Goal: Task Accomplishment & Management: Manage account settings

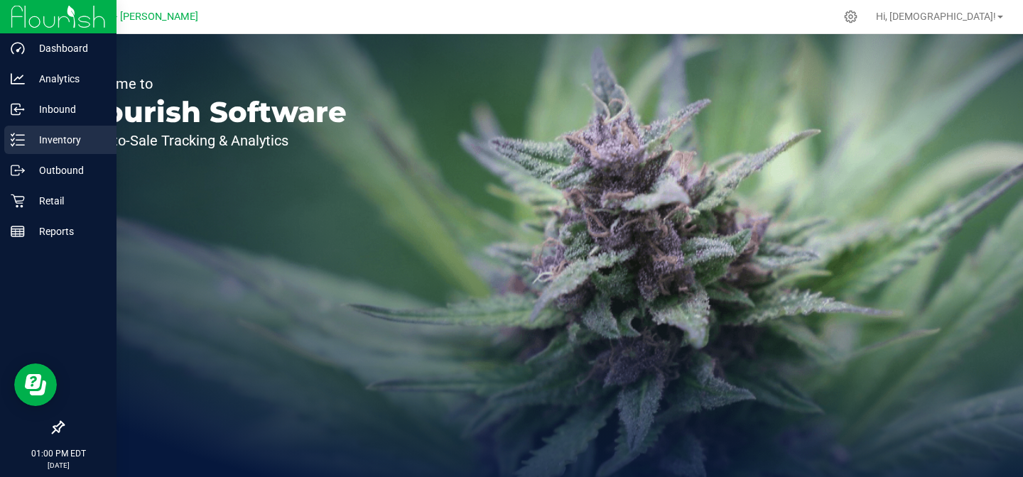
click at [72, 139] on p "Inventory" at bounding box center [67, 139] width 85 height 17
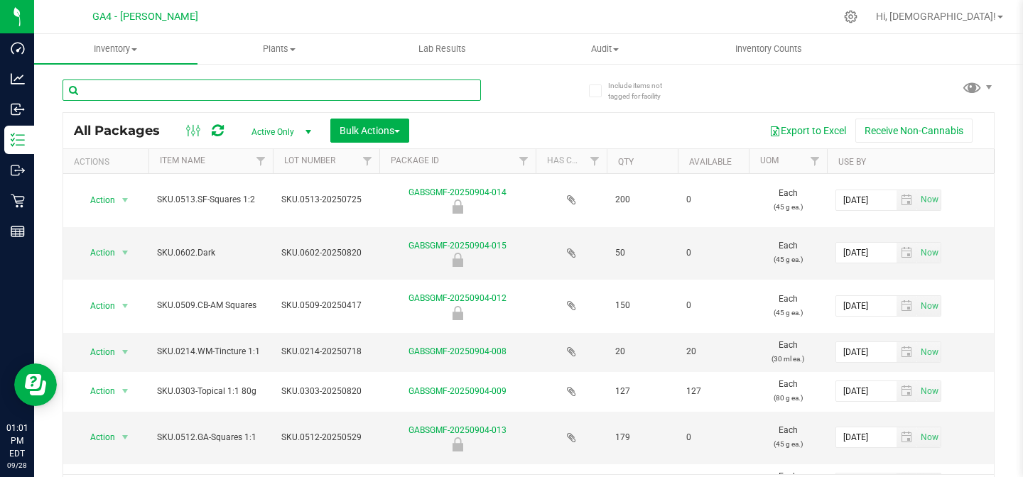
click at [188, 97] on input "text" at bounding box center [272, 90] width 418 height 21
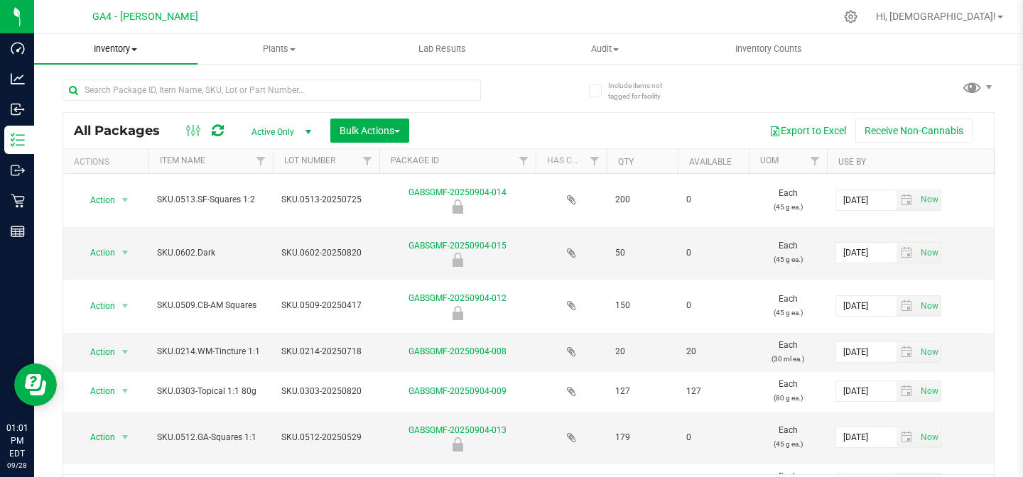
click at [129, 50] on span "Inventory" at bounding box center [115, 49] width 163 height 13
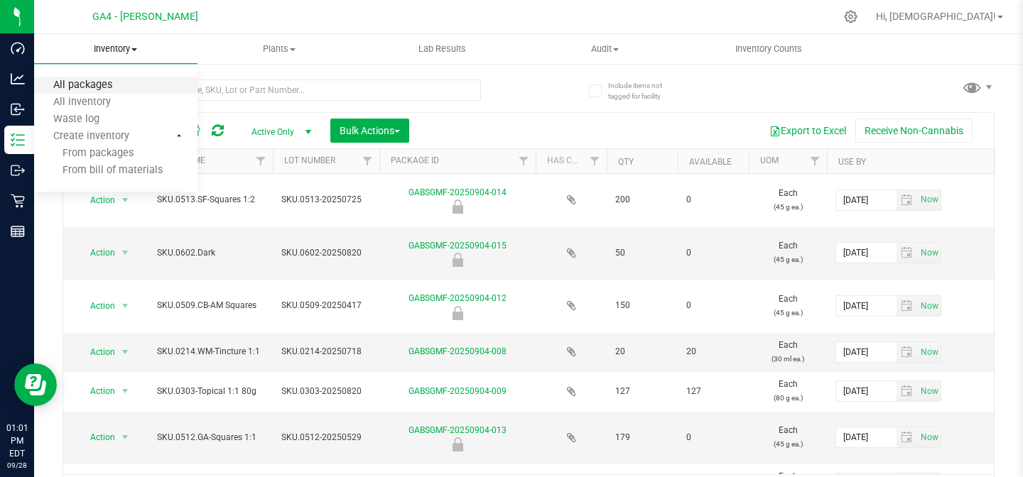
click at [94, 88] on span "All packages" at bounding box center [82, 86] width 97 height 12
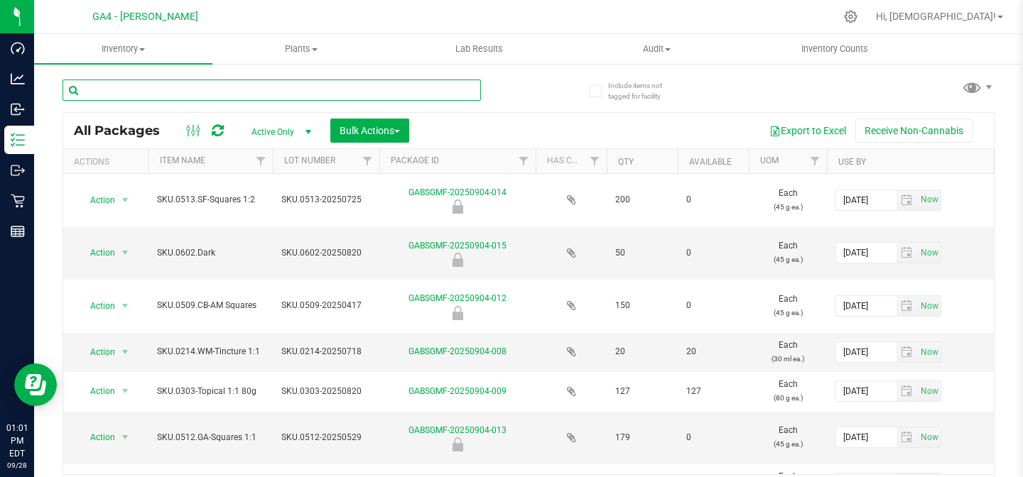
click at [151, 89] on input "text" at bounding box center [272, 90] width 418 height 21
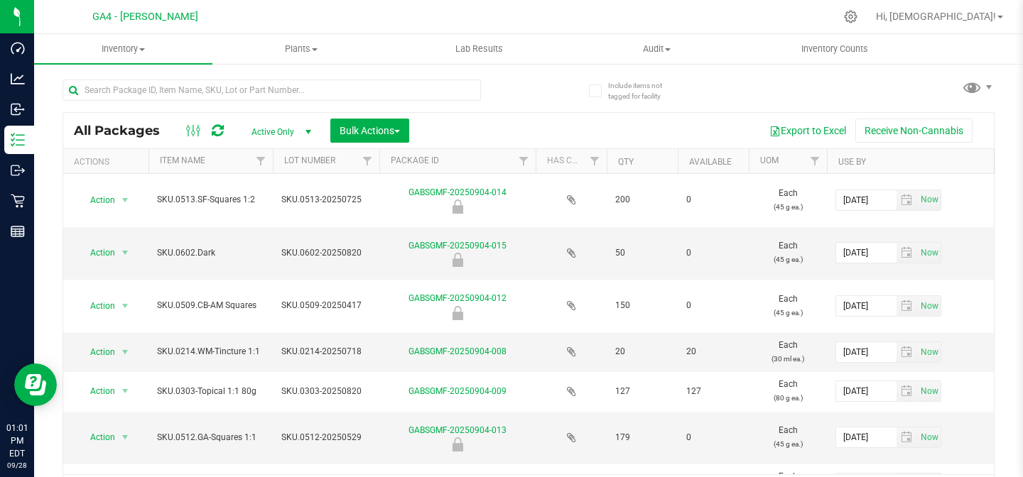
click at [210, 161] on th "Item Name" at bounding box center [210, 161] width 124 height 25
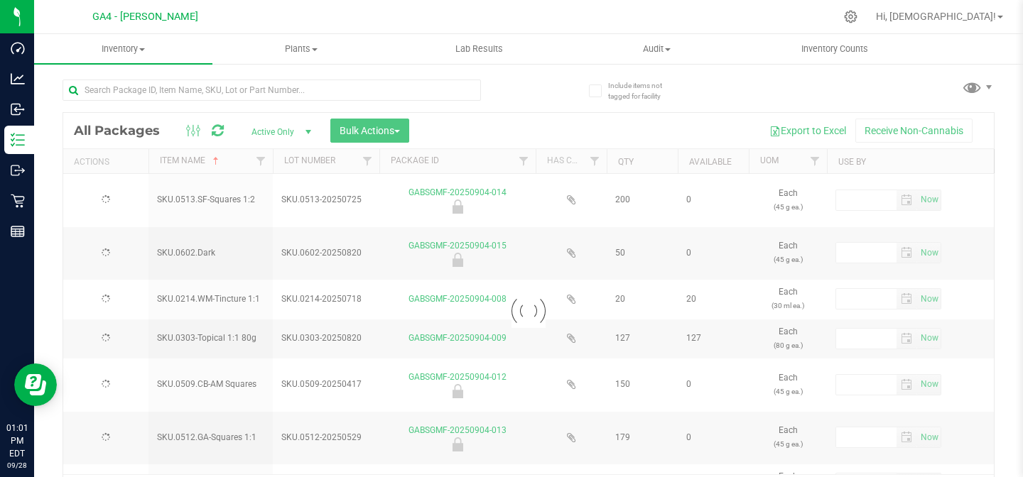
type input "[DATE]"
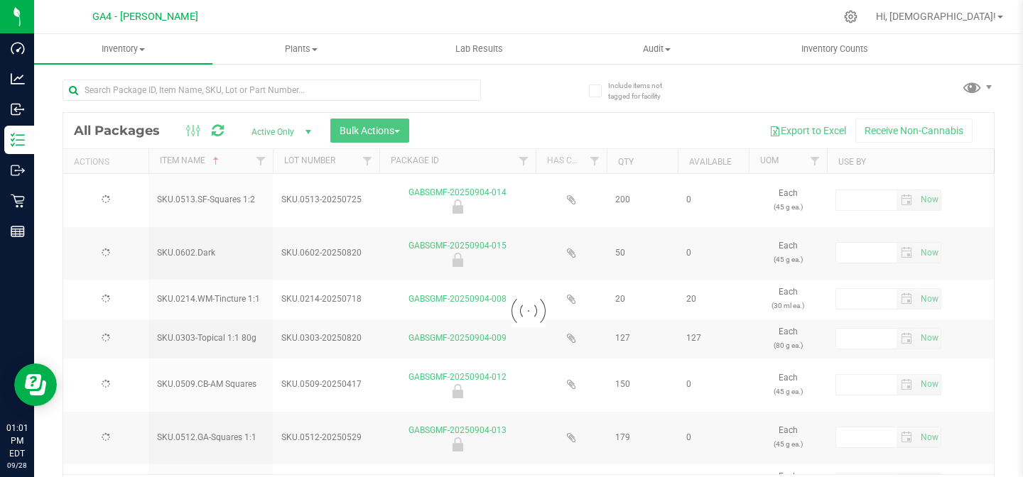
type input "[DATE]"
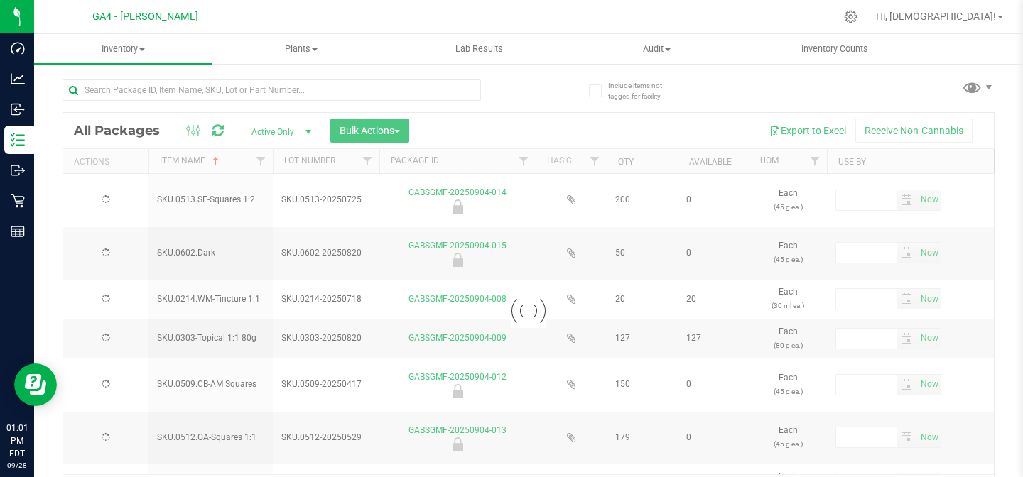
type input "[DATE]"
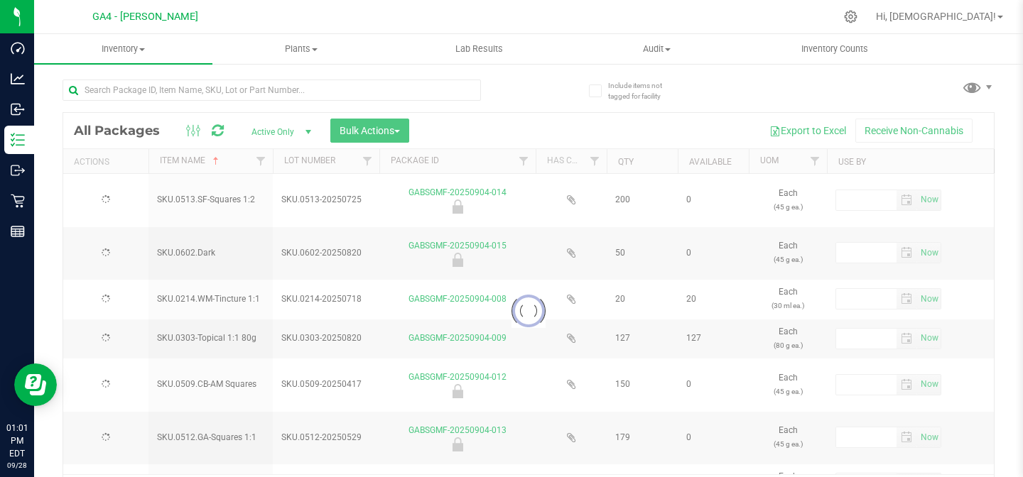
type input "[DATE]"
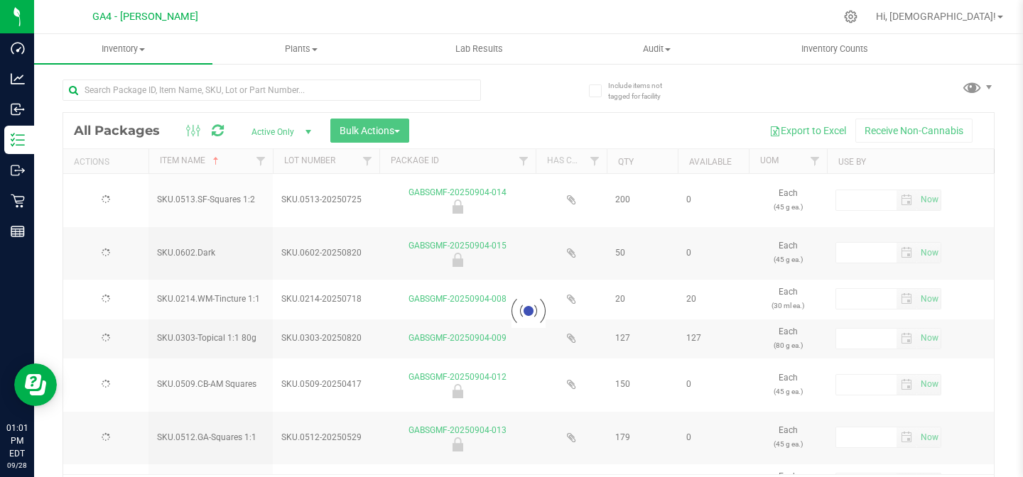
type input "[DATE]"
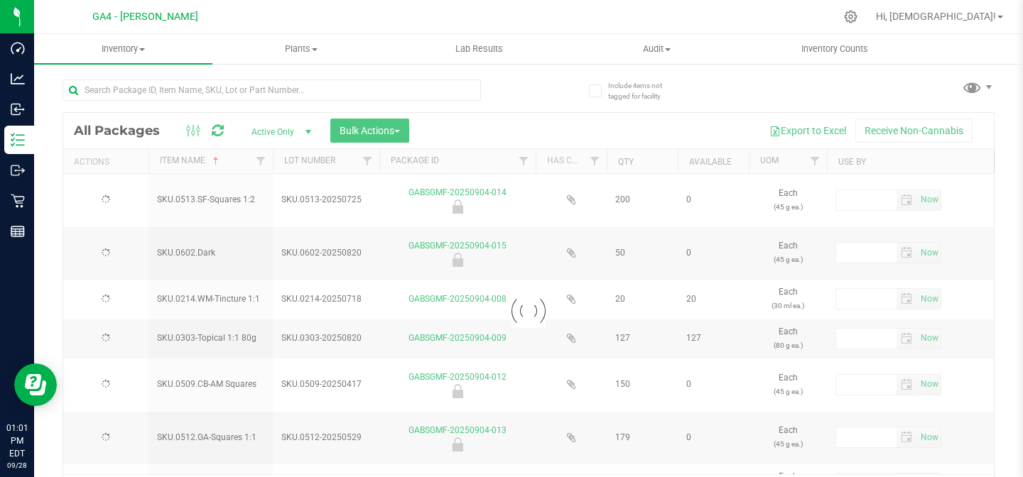
type input "[DATE]"
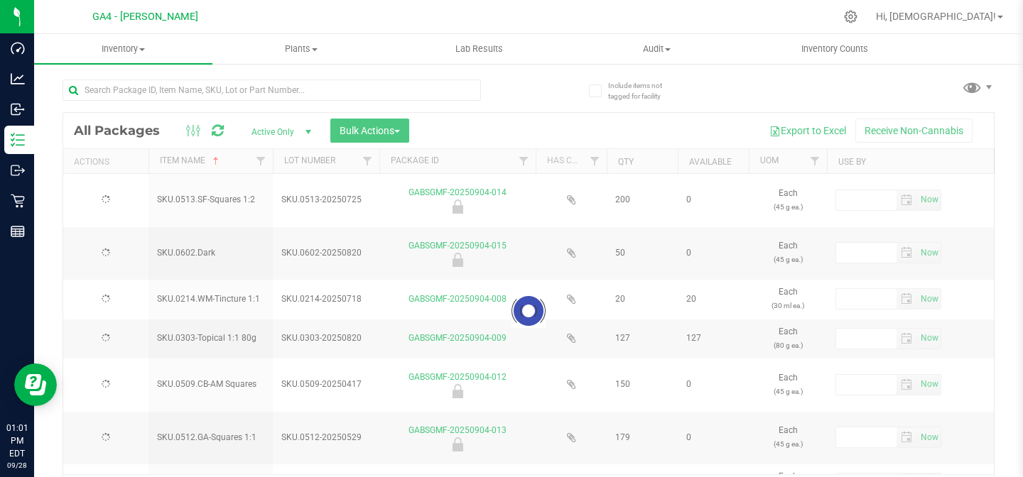
type input "[DATE]"
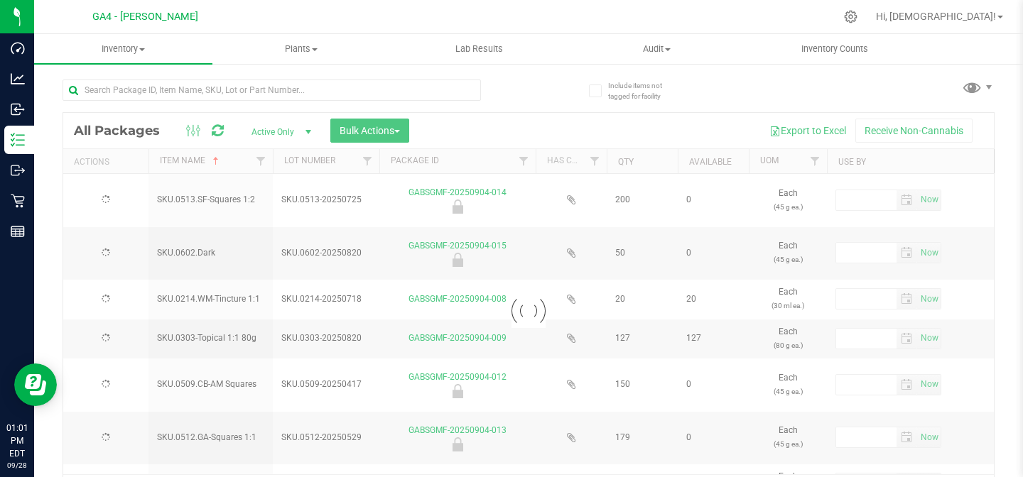
type input "[DATE]"
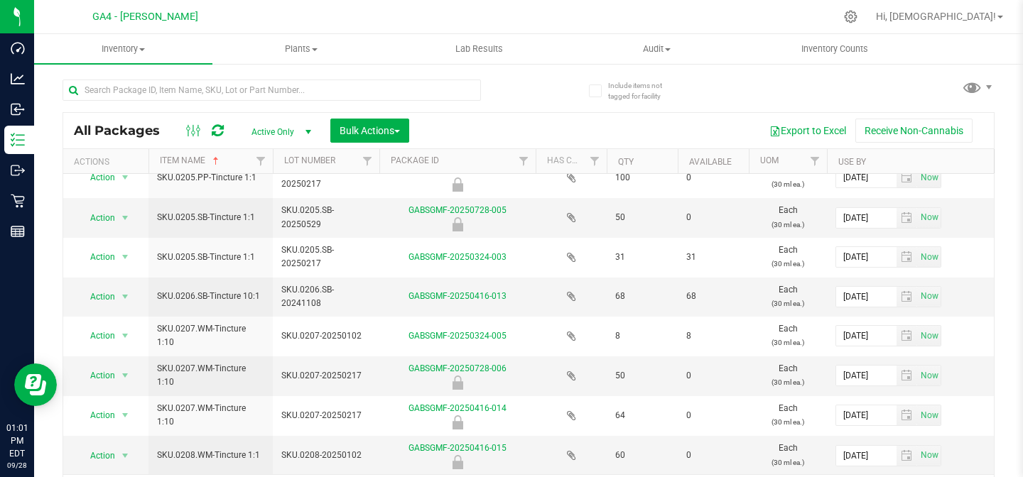
scroll to position [32, 0]
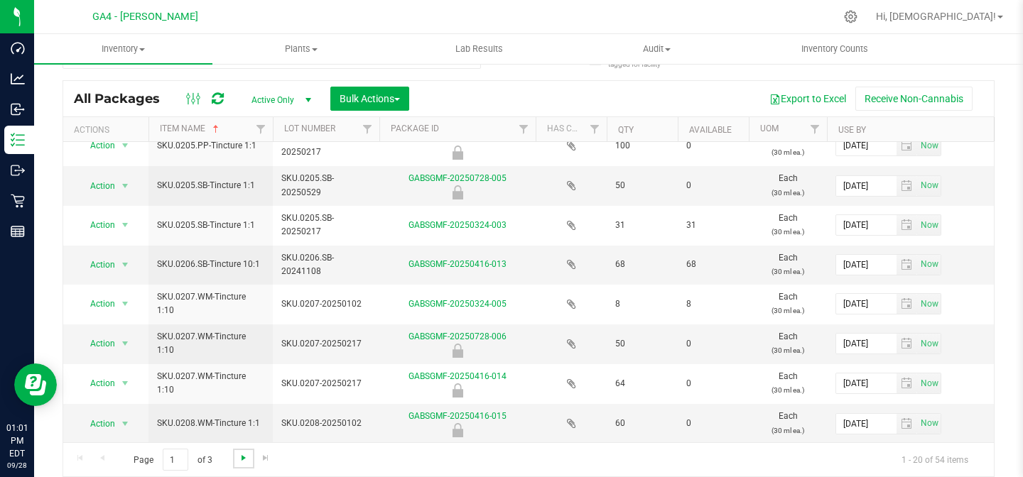
click at [242, 460] on span "Go to the next page" at bounding box center [243, 458] width 11 height 11
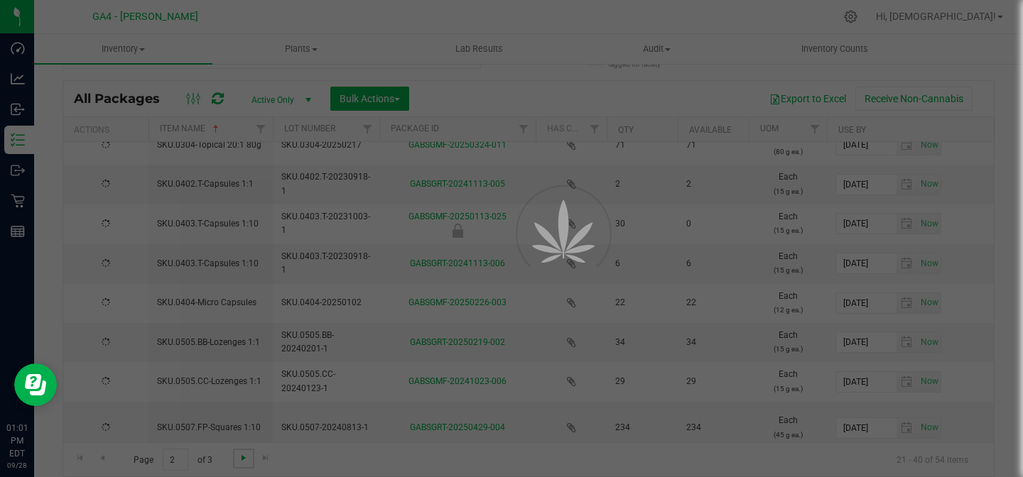
scroll to position [0, 0]
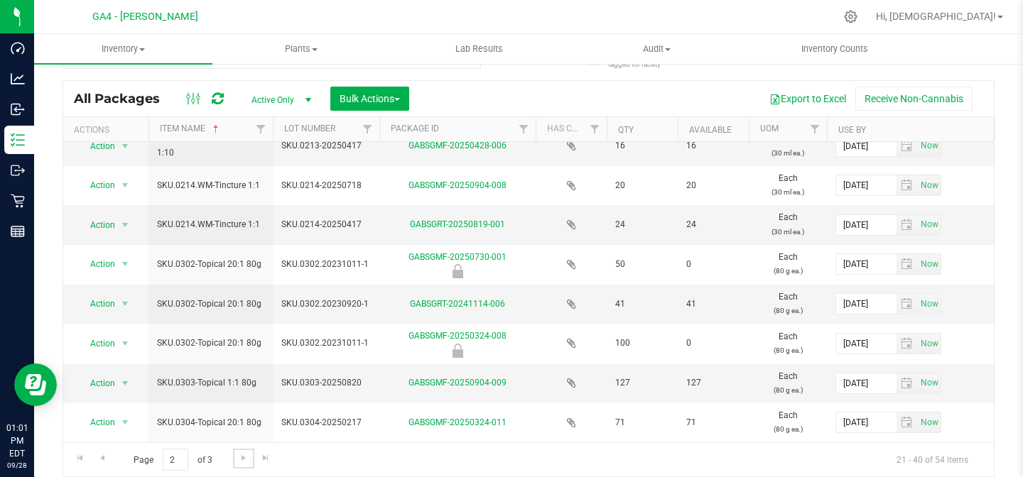
scroll to position [502, 0]
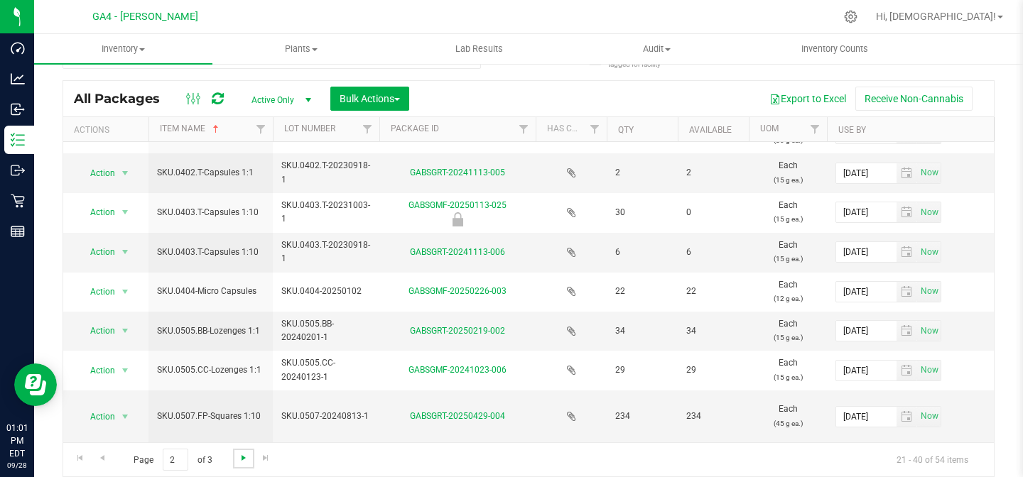
click at [244, 459] on span "Go to the next page" at bounding box center [243, 458] width 11 height 11
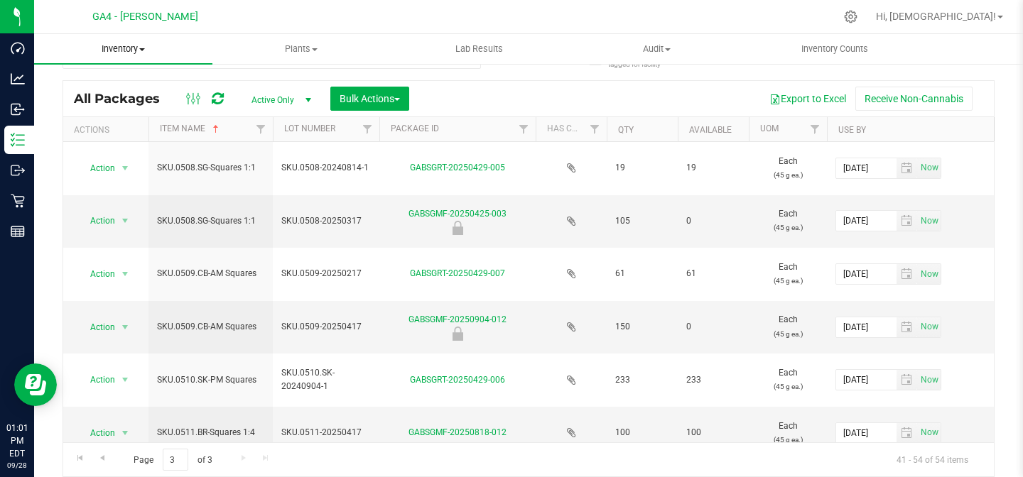
click at [137, 48] on span "Inventory" at bounding box center [123, 49] width 178 height 13
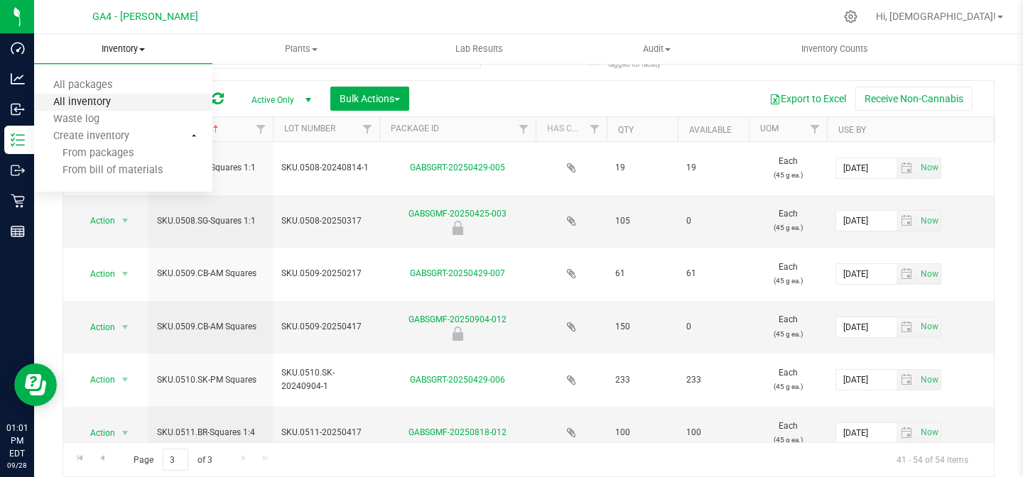
click at [93, 100] on span "All inventory" at bounding box center [82, 103] width 96 height 12
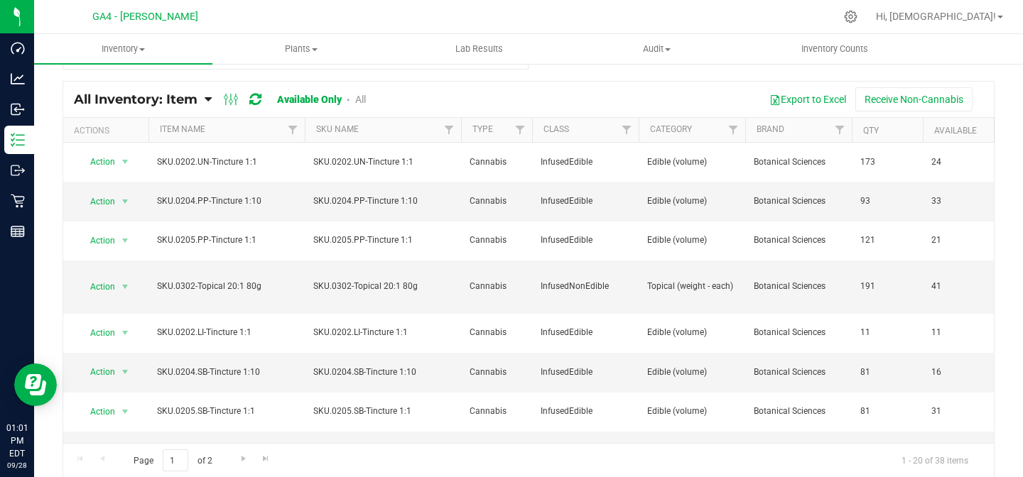
scroll to position [30, 0]
click at [209, 119] on th "Item Name" at bounding box center [226, 129] width 156 height 25
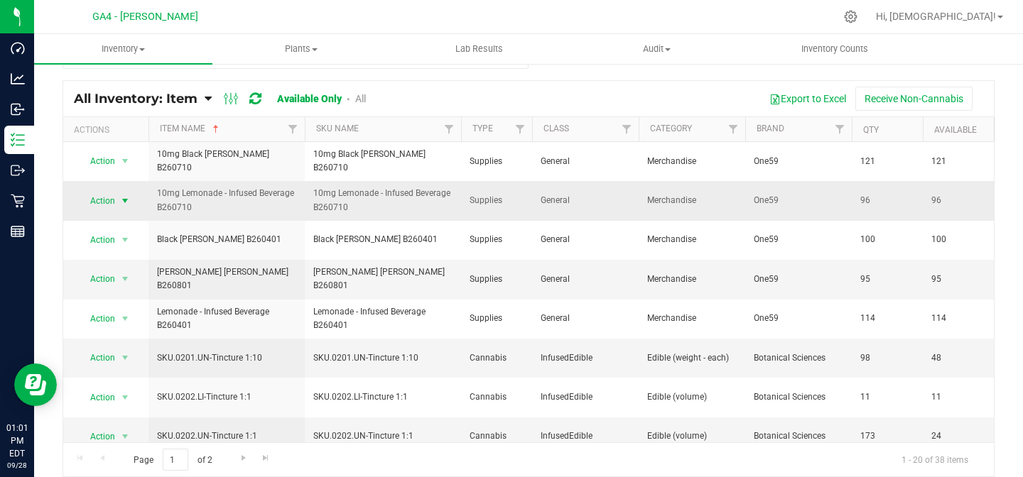
click at [126, 200] on span "select" at bounding box center [124, 200] width 11 height 11
click at [119, 224] on li "Adjust qty" at bounding box center [123, 224] width 91 height 21
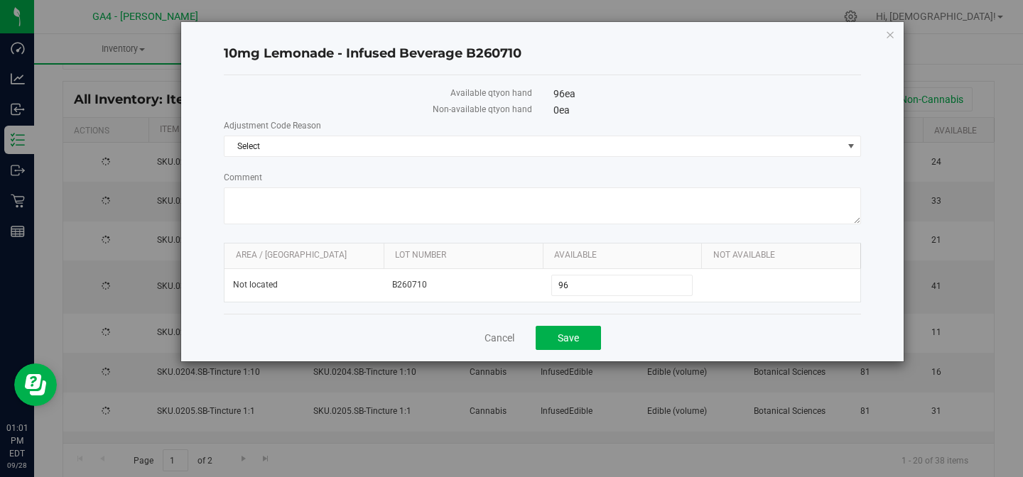
scroll to position [30, 0]
click at [280, 145] on span "Select" at bounding box center [534, 146] width 618 height 20
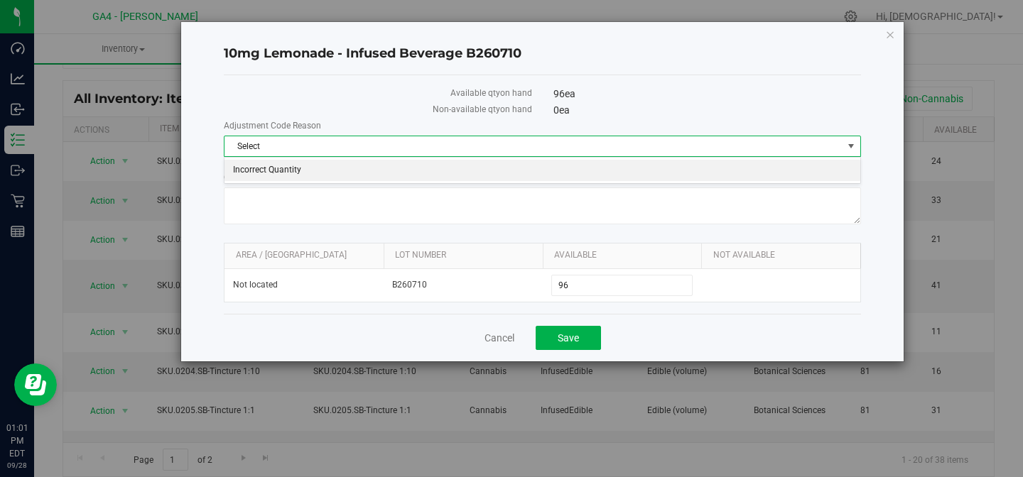
click at [282, 171] on li "Incorrect Quantity" at bounding box center [543, 170] width 636 height 21
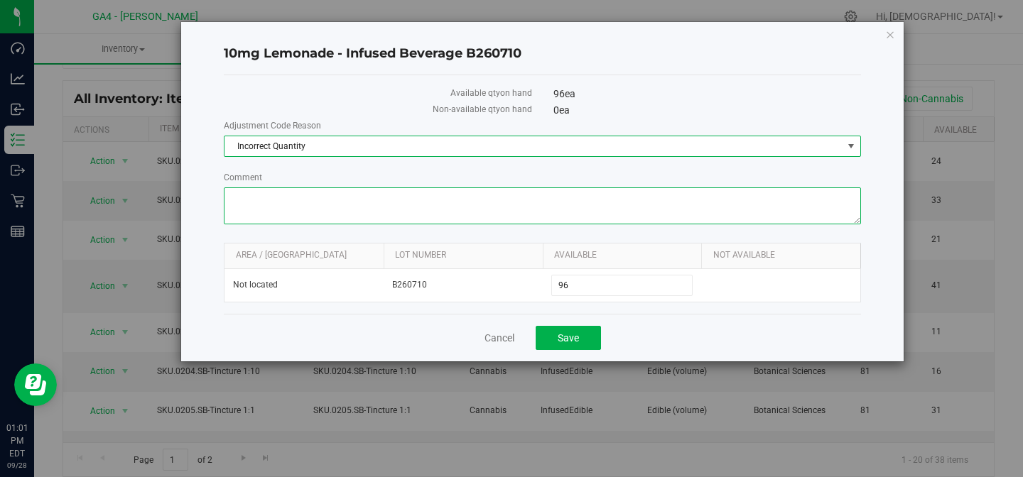
click at [268, 208] on textarea "Comment" at bounding box center [542, 206] width 637 height 37
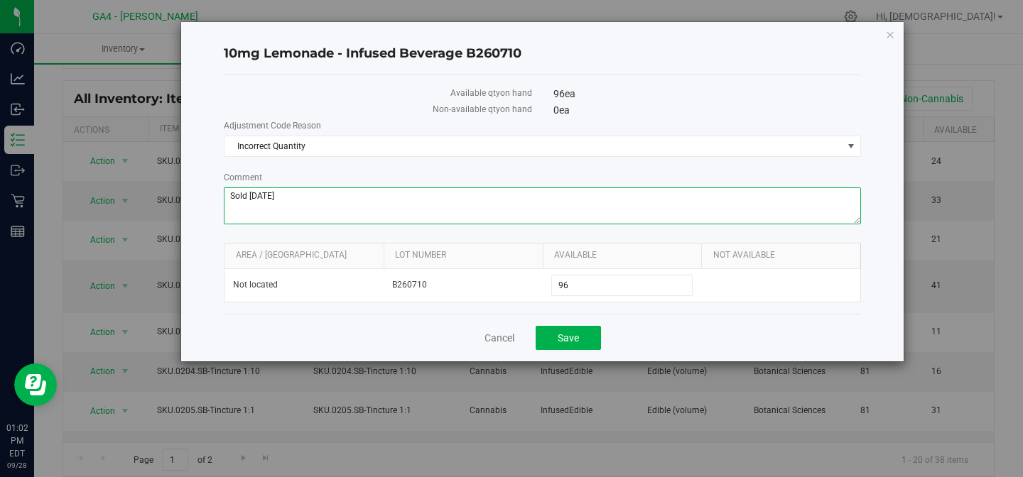
click at [249, 195] on textarea "Comment" at bounding box center [542, 206] width 637 height 37
click at [337, 198] on textarea "Comment" at bounding box center [542, 206] width 637 height 37
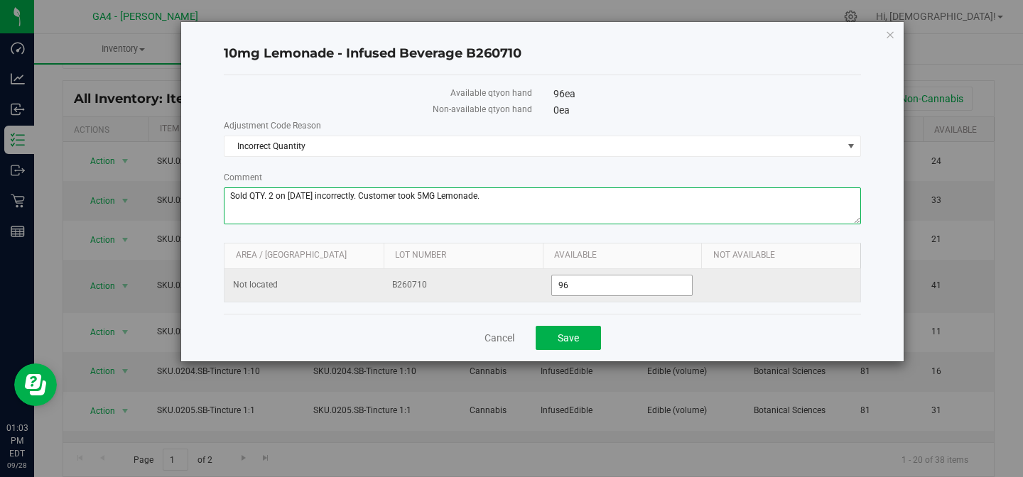
type textarea "Sold QTY. 2 on [DATE] incorrectly. Customer took 5MG Lemonade."
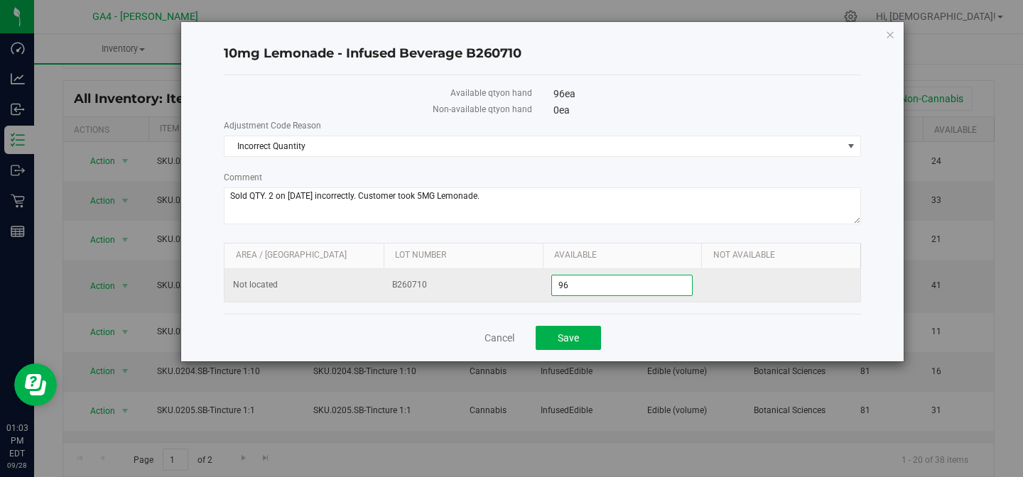
click at [604, 286] on span "96 96" at bounding box center [622, 285] width 142 height 21
type input "98"
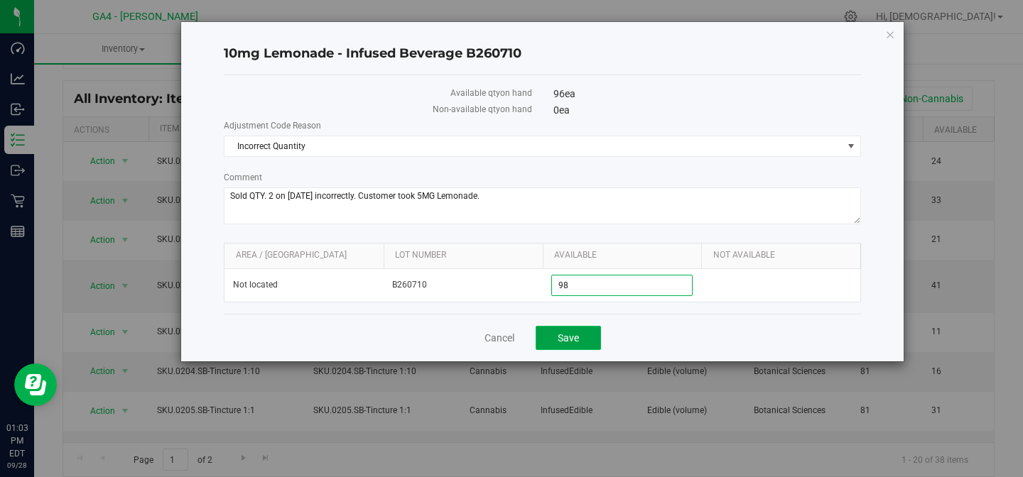
type input "98"
click at [585, 338] on button "Save" at bounding box center [568, 338] width 65 height 24
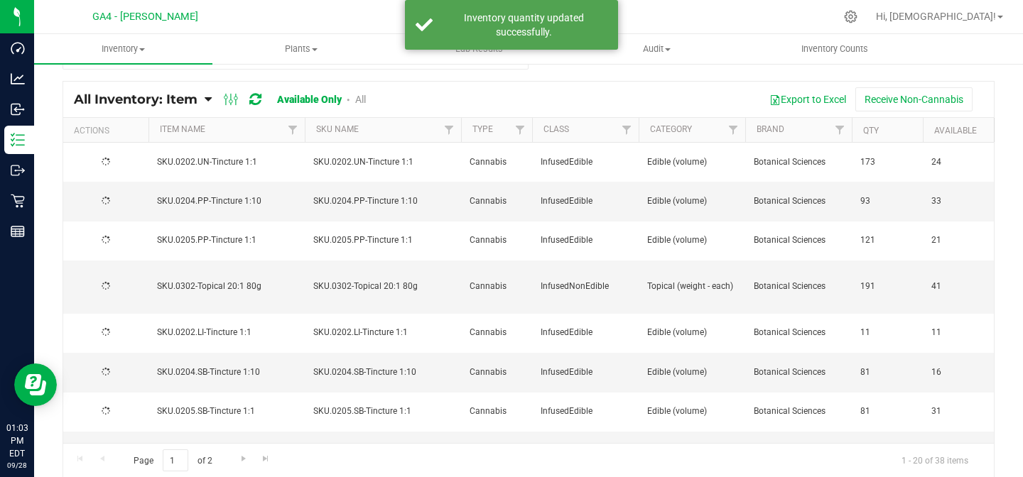
scroll to position [30, 0]
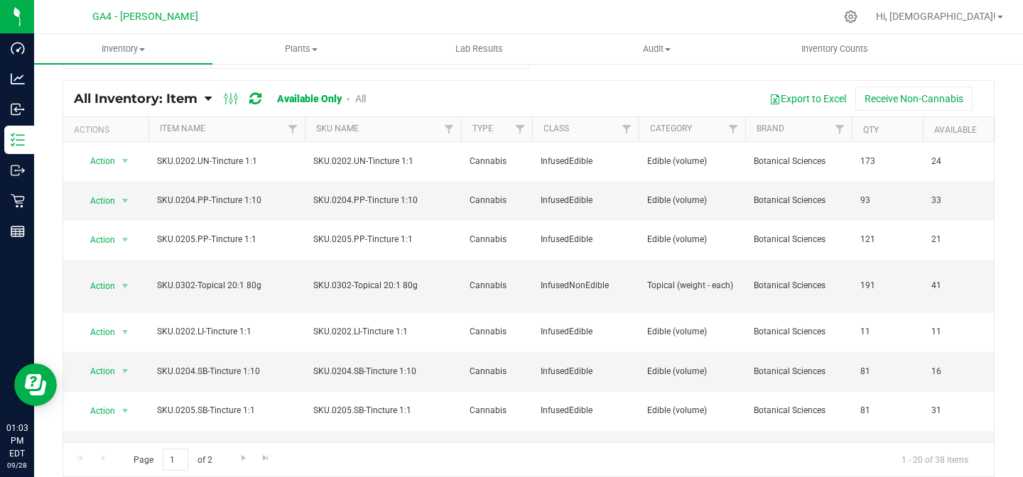
click at [226, 131] on th "Item Name" at bounding box center [226, 129] width 156 height 25
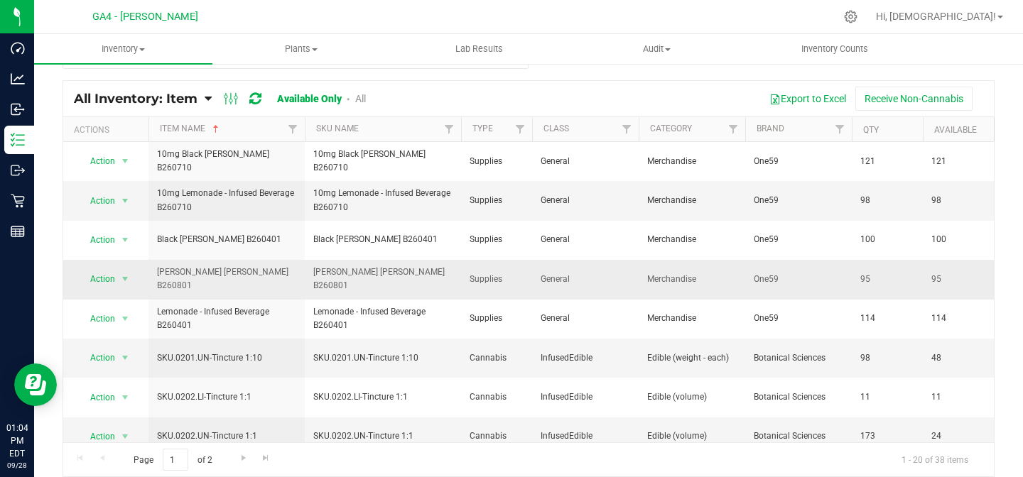
scroll to position [479, 0]
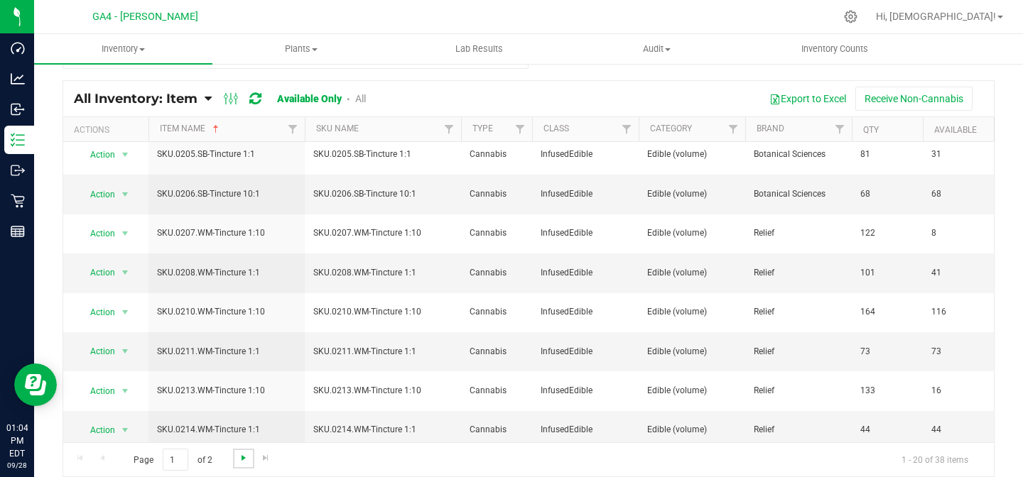
click at [244, 456] on span "Go to the next page" at bounding box center [243, 458] width 11 height 11
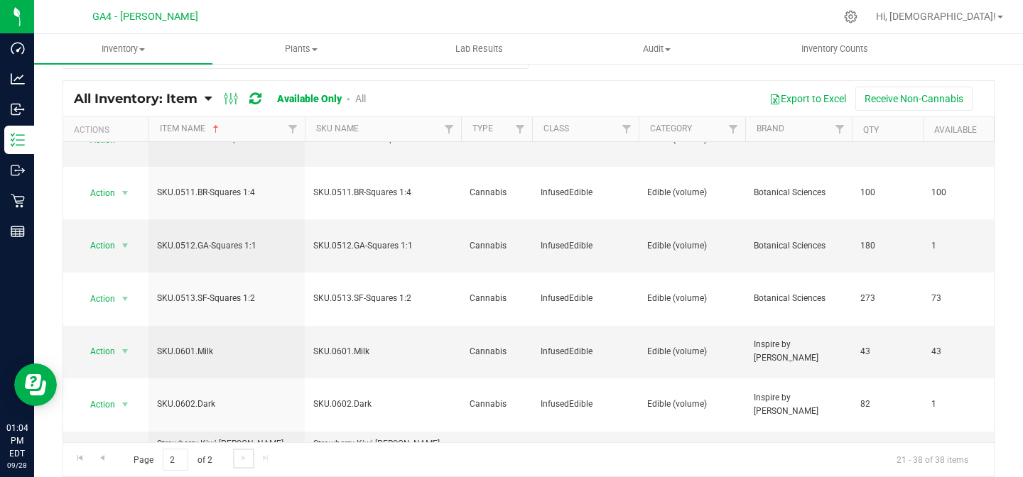
scroll to position [584, 0]
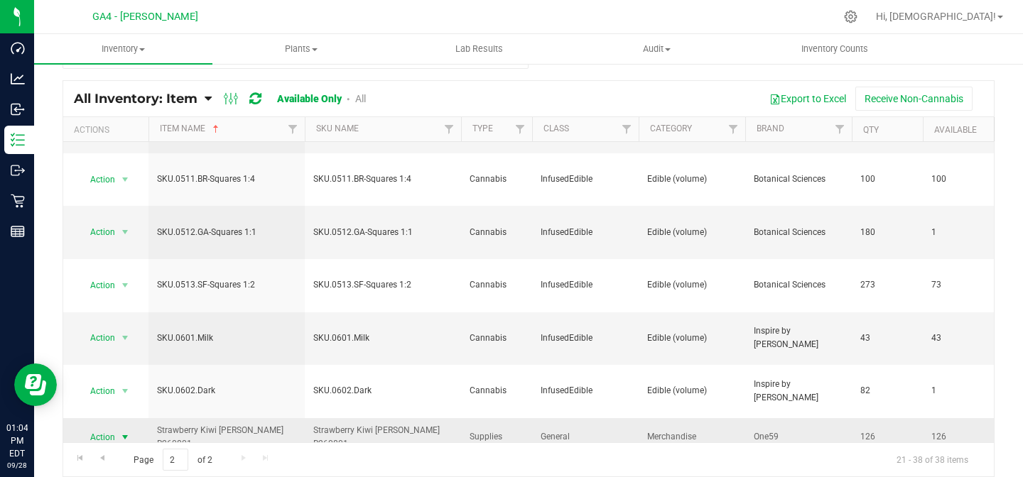
click at [124, 432] on span "select" at bounding box center [124, 437] width 11 height 11
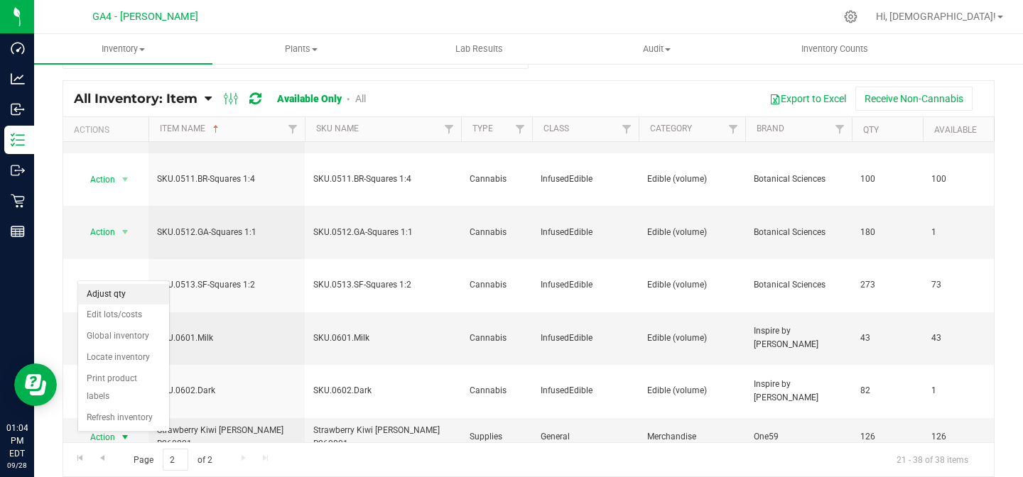
click at [117, 291] on li "Adjust qty" at bounding box center [123, 294] width 91 height 21
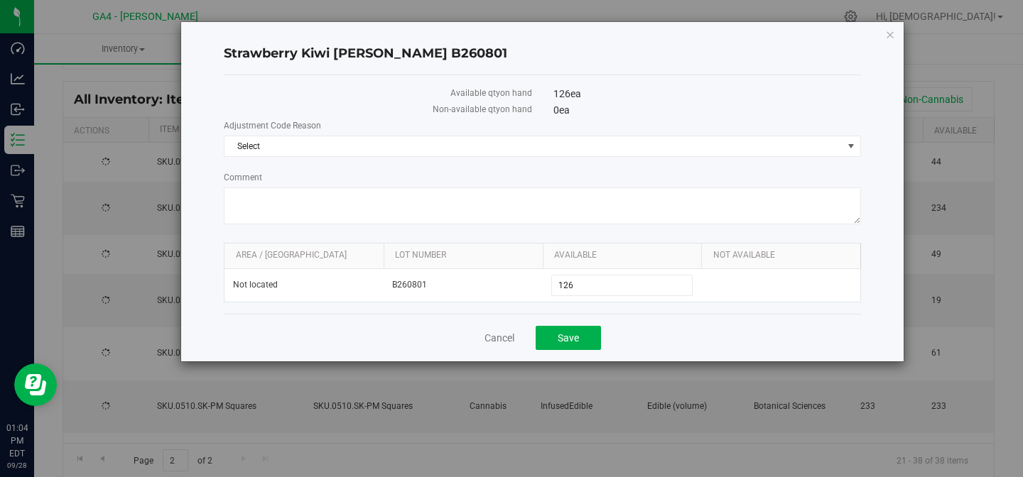
scroll to position [30, 0]
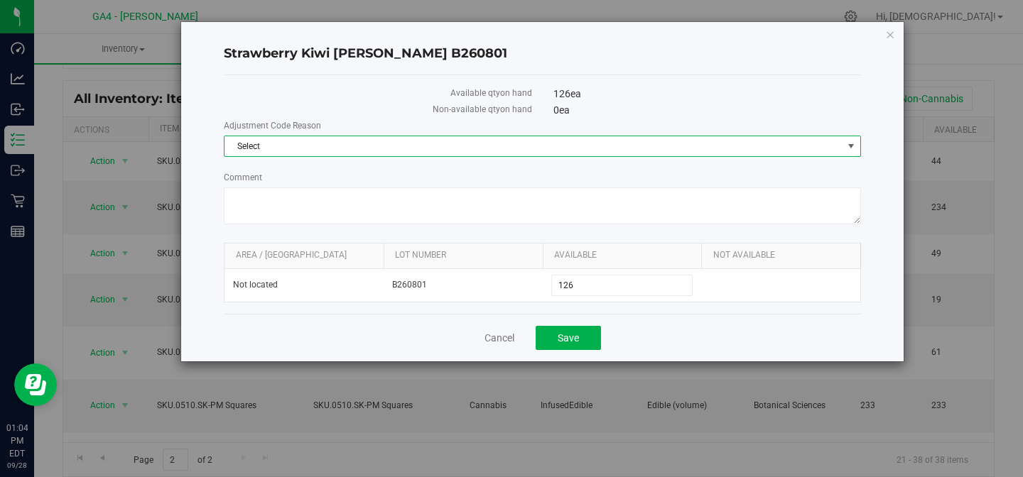
click at [426, 149] on span "Select" at bounding box center [534, 146] width 618 height 20
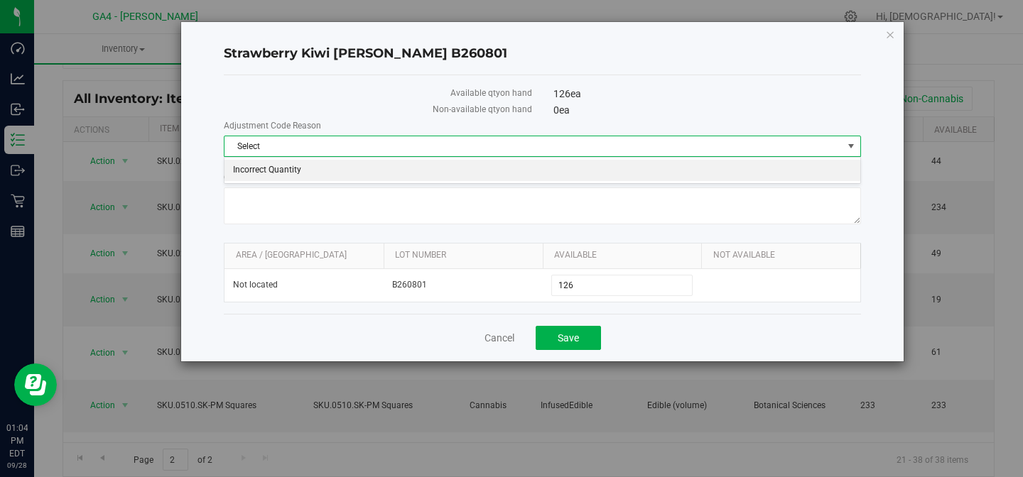
click at [347, 171] on li "Incorrect Quantity" at bounding box center [543, 170] width 636 height 21
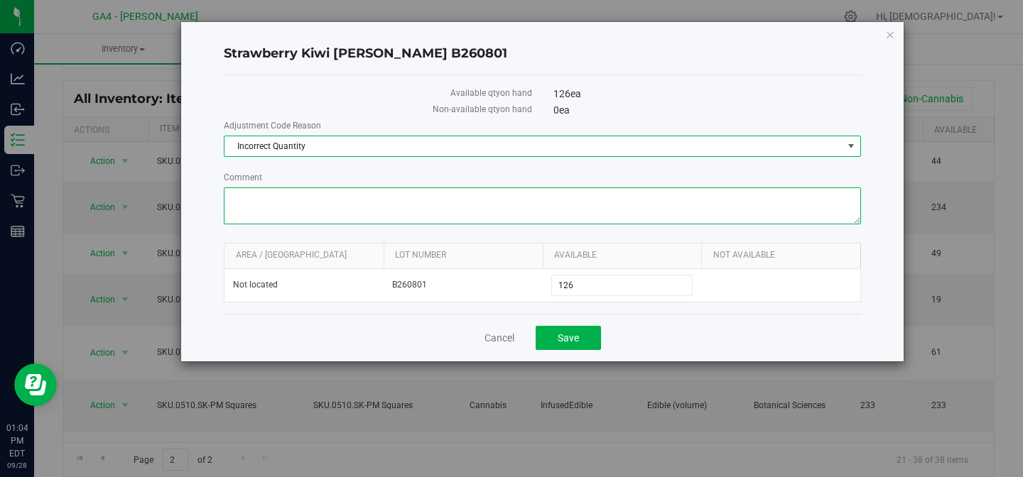
click at [306, 198] on textarea "Comment" at bounding box center [542, 206] width 637 height 37
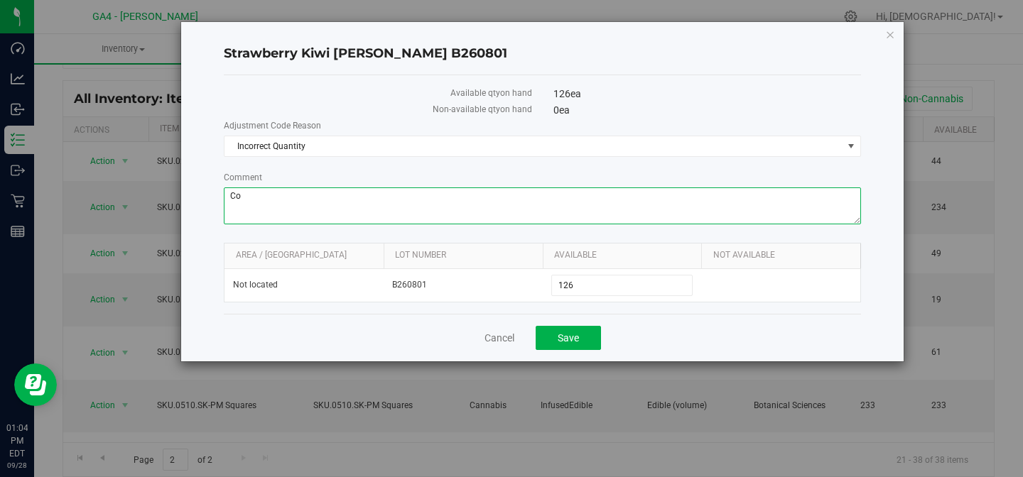
type textarea "C"
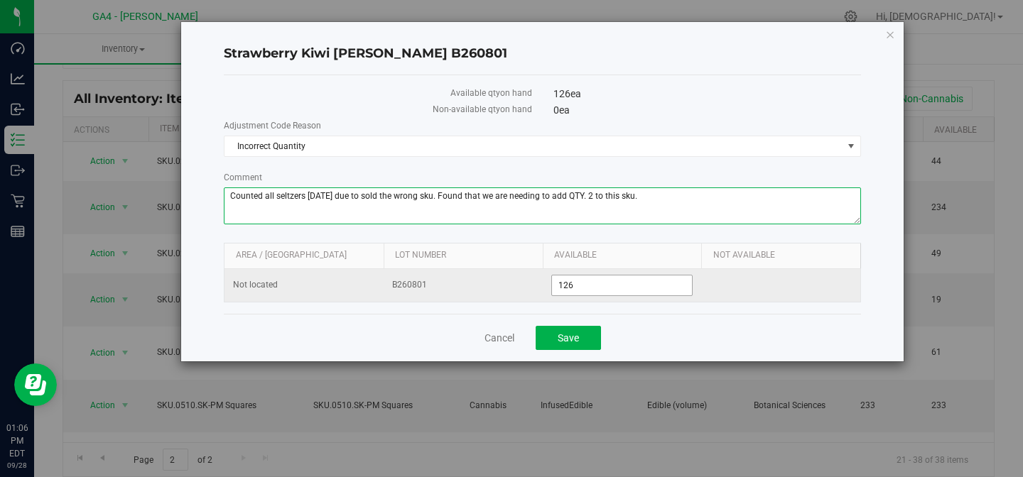
type textarea "Counted all seltzers [DATE] due to sold the wrong sku. Found that we are needin…"
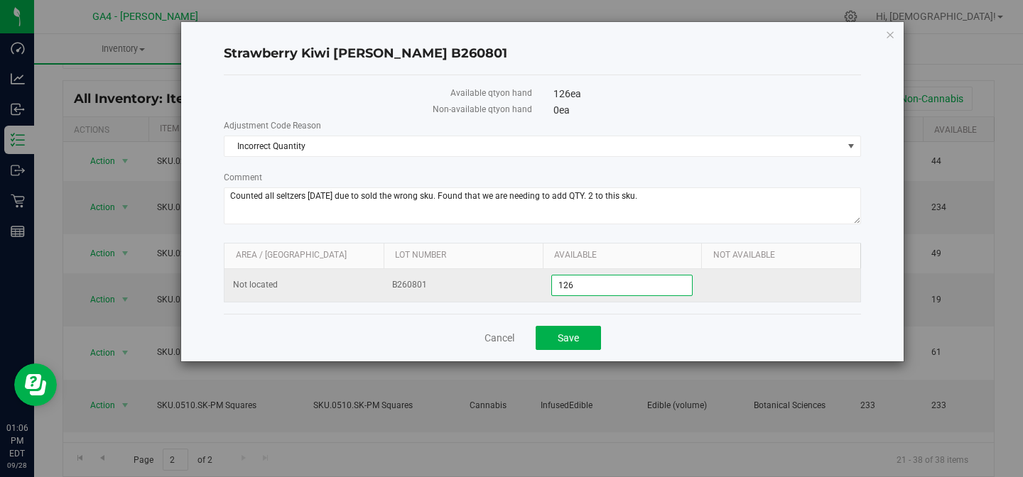
click at [578, 283] on span "126 126" at bounding box center [622, 285] width 142 height 21
type input "128"
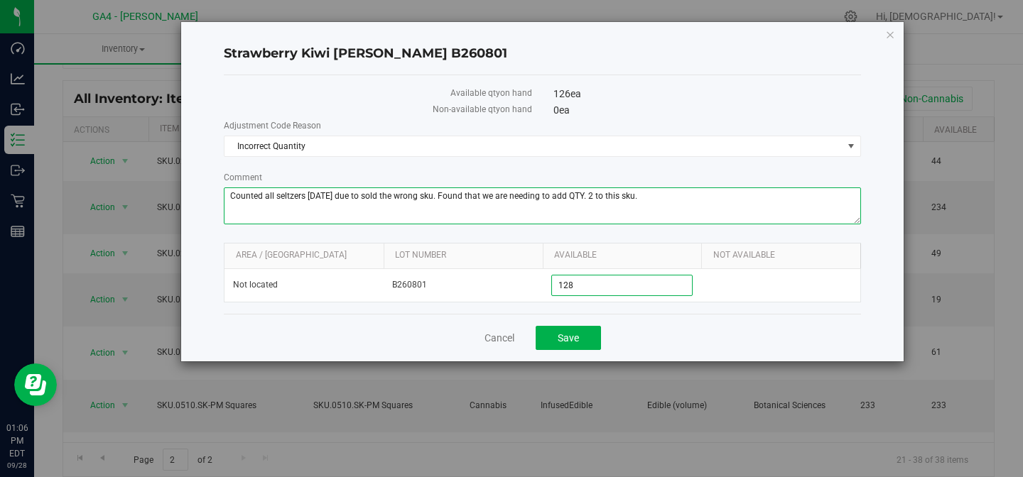
type input "128"
click at [666, 199] on textarea "Comment" at bounding box center [542, 206] width 637 height 37
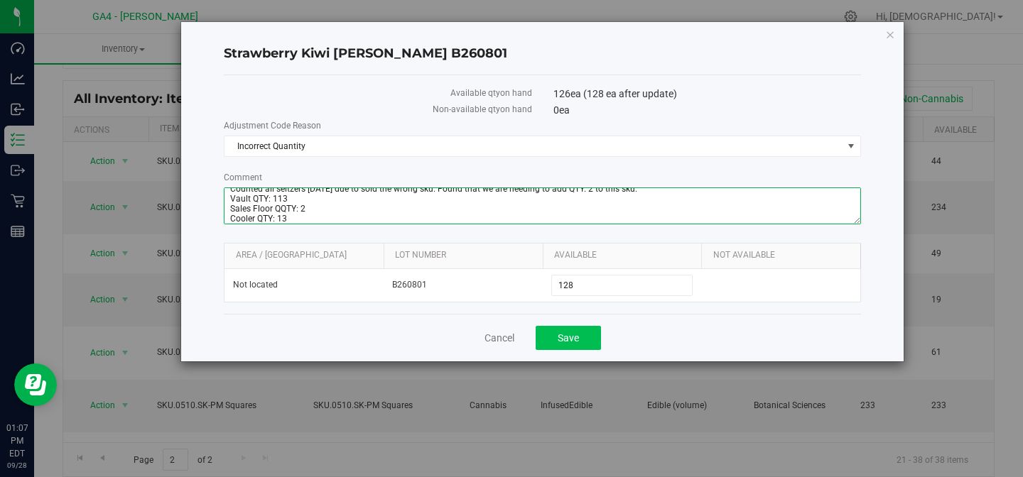
type textarea "Counted all seltzers [DATE] due to sold the wrong sku. Found that we are needin…"
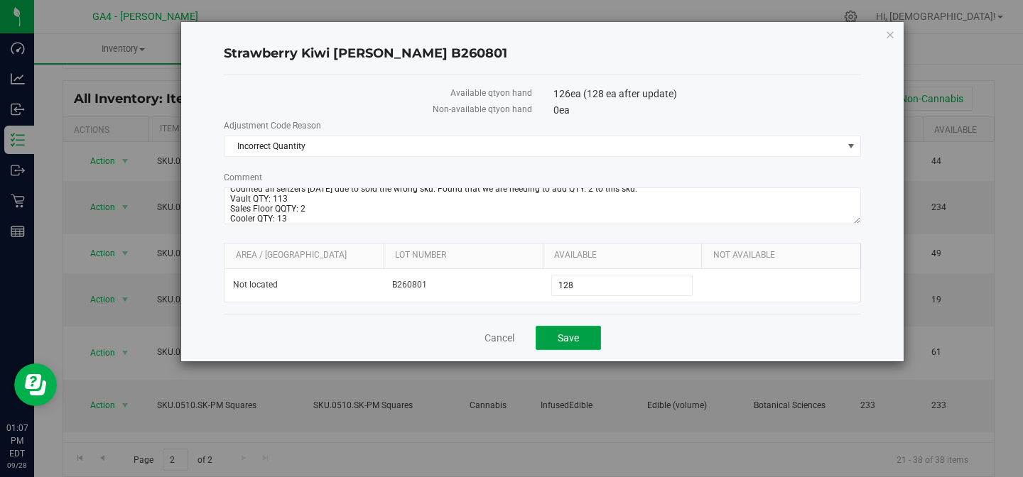
click at [576, 338] on span "Save" at bounding box center [568, 338] width 21 height 11
